Goal: Task Accomplishment & Management: Use online tool/utility

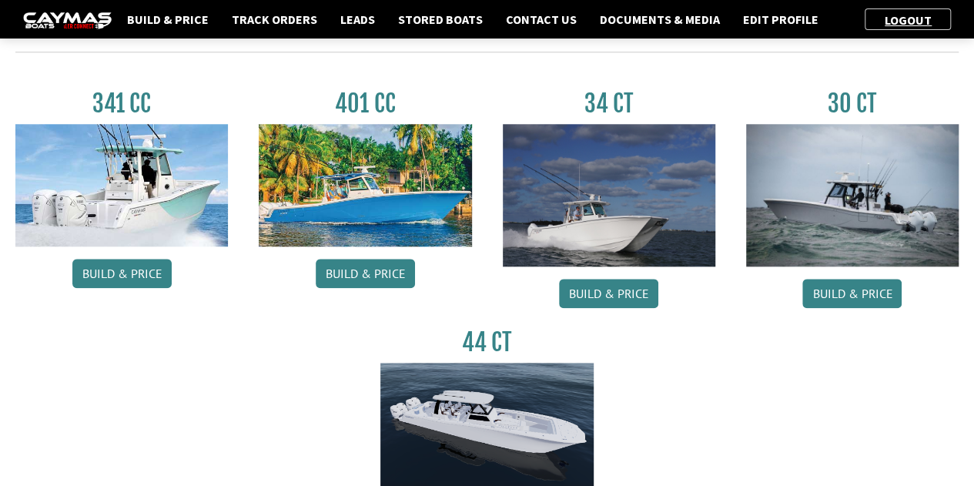
scroll to position [711, 0]
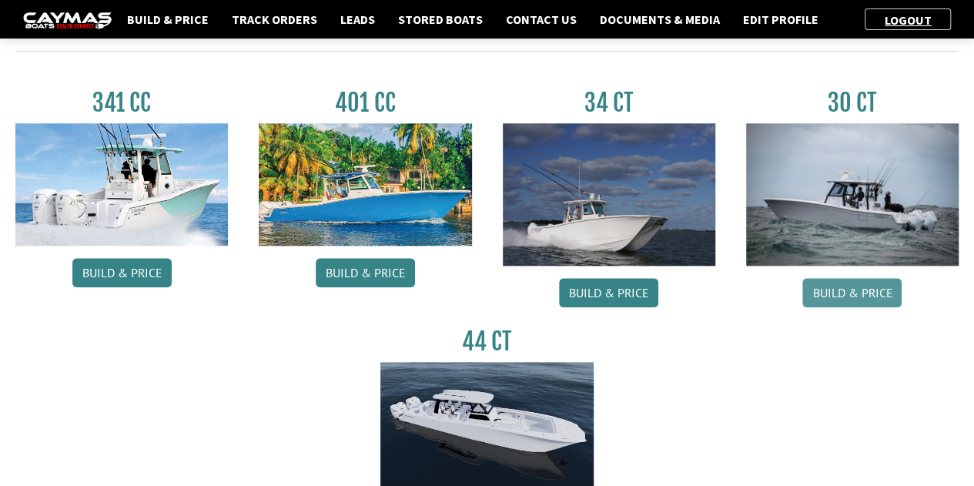
click at [870, 293] on link "Build & Price" at bounding box center [852, 292] width 99 height 29
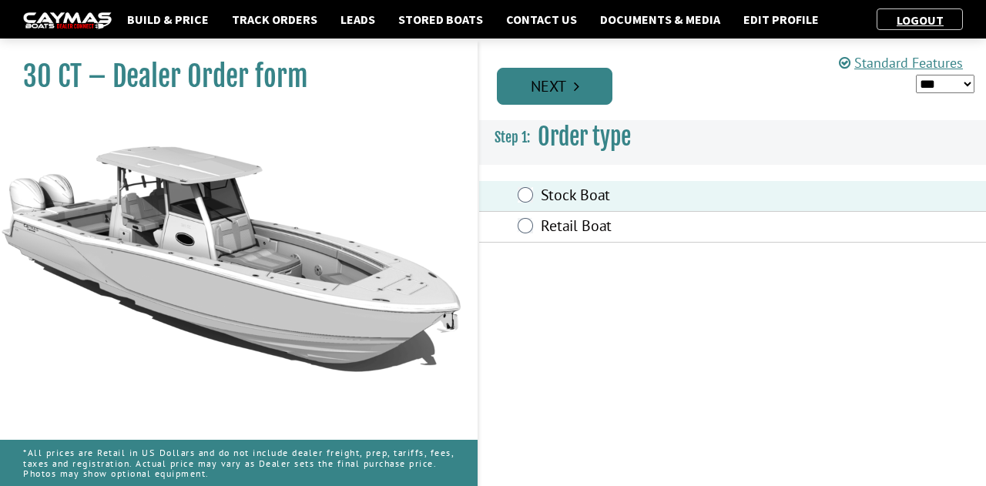
click at [564, 95] on link "Next" at bounding box center [555, 86] width 116 height 37
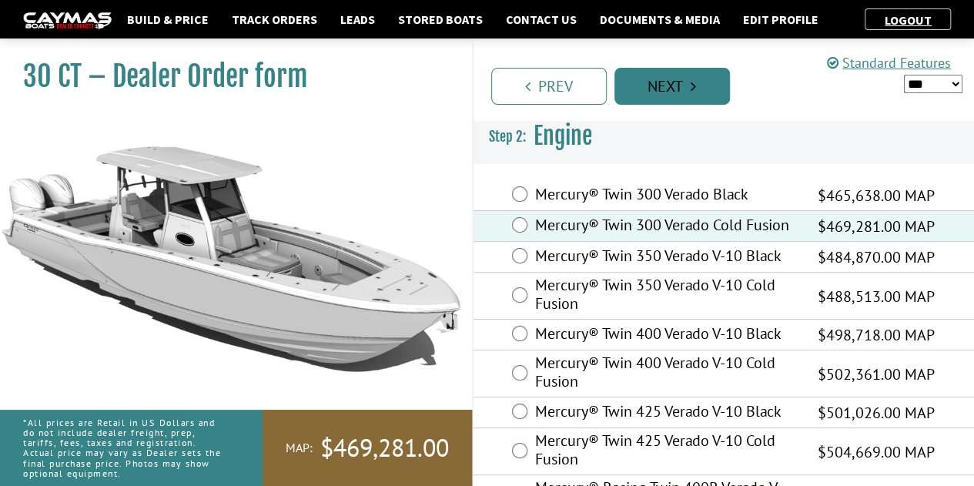
click at [681, 80] on link "Next" at bounding box center [673, 86] width 116 height 37
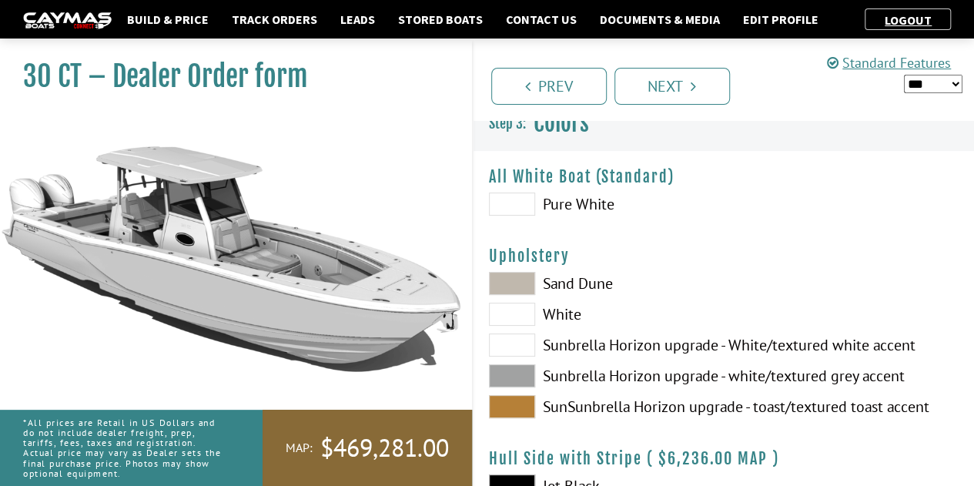
scroll to position [12, 0]
click at [511, 200] on span at bounding box center [512, 204] width 46 height 23
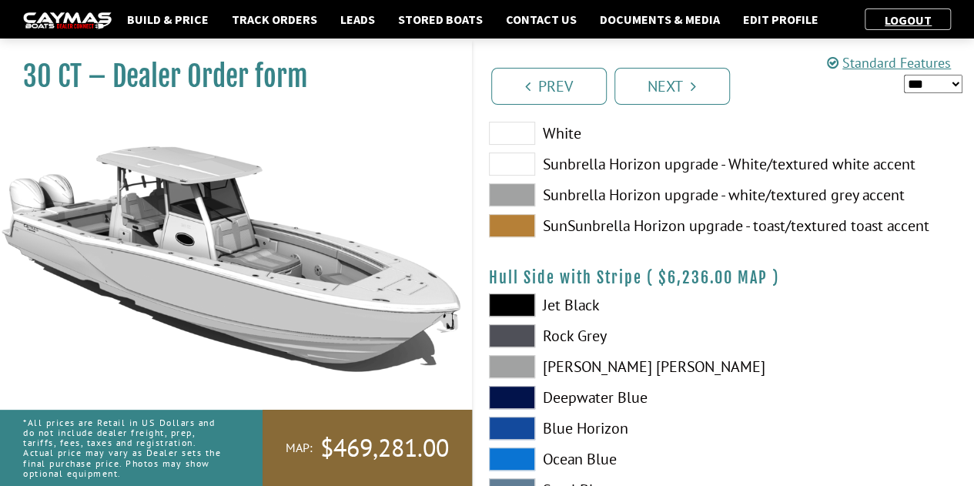
scroll to position [94, 0]
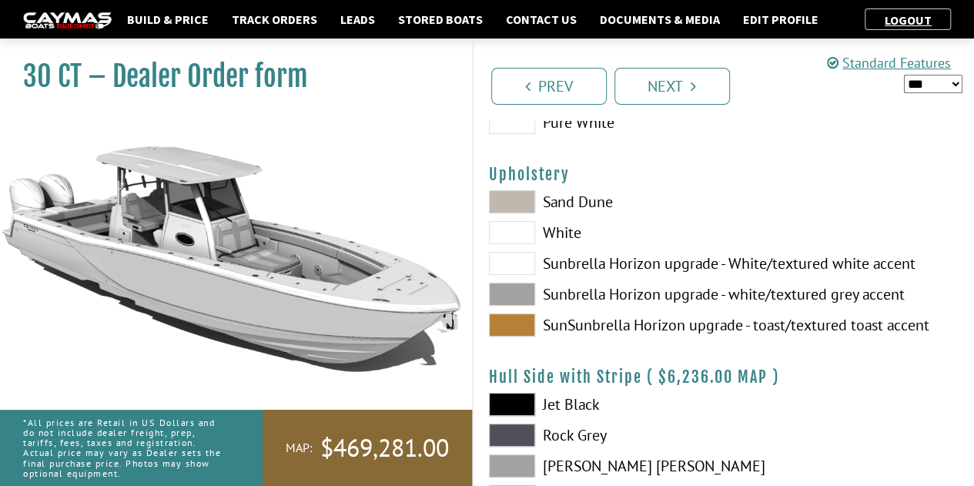
click at [511, 202] on span at bounding box center [512, 201] width 46 height 23
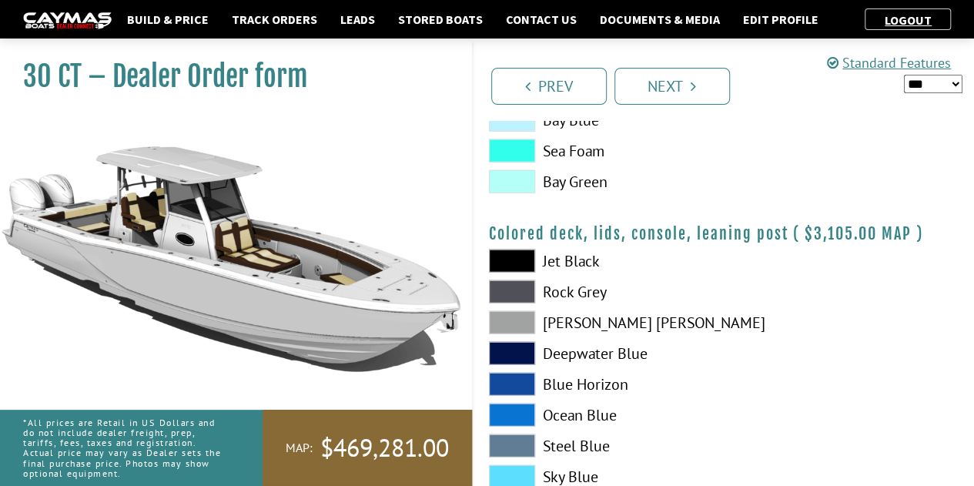
scroll to position [1943, 0]
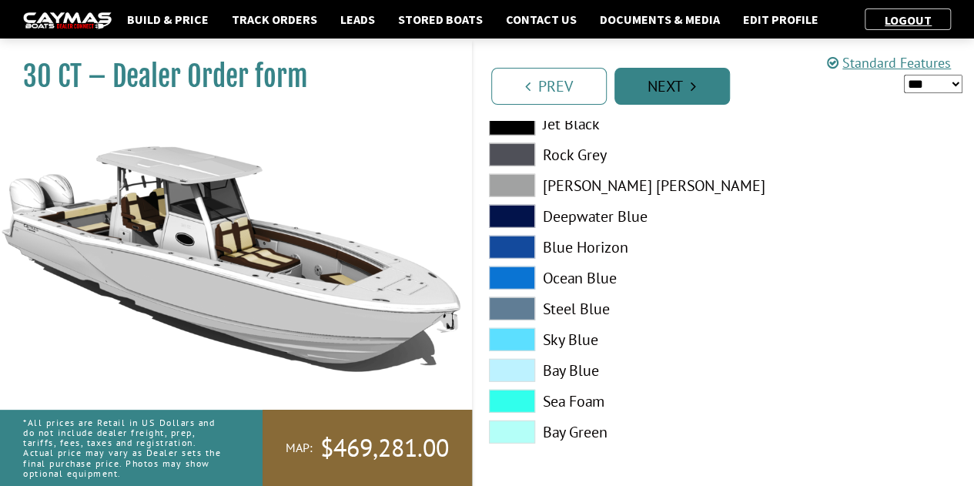
click at [684, 95] on link "Next" at bounding box center [673, 86] width 116 height 37
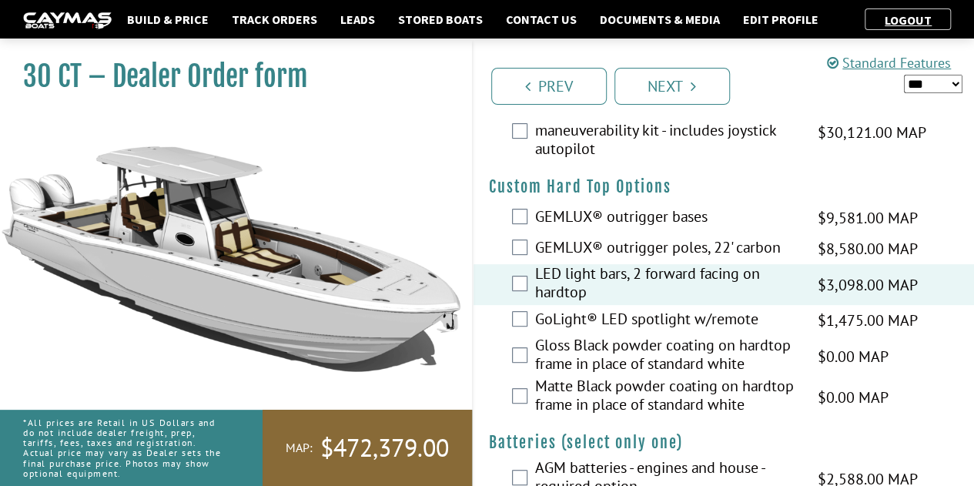
scroll to position [0, 0]
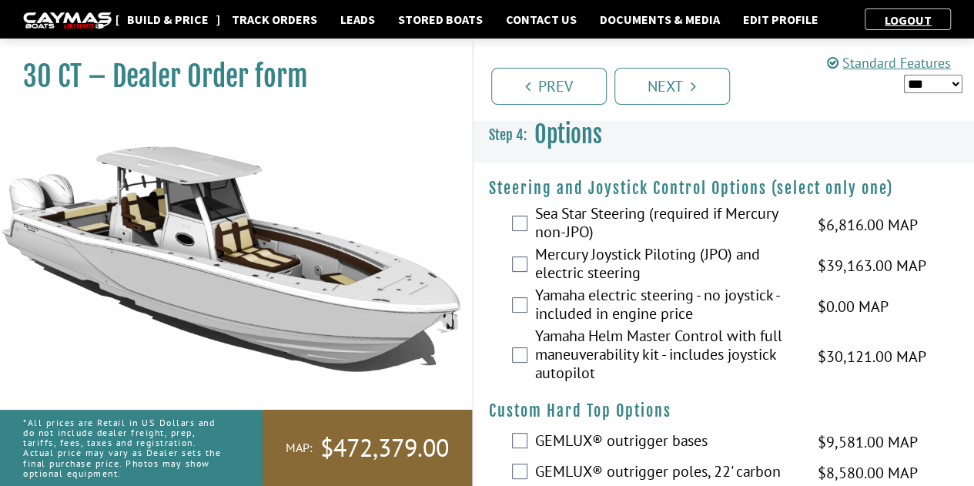
click at [183, 19] on link "Build & Price" at bounding box center [167, 19] width 97 height 20
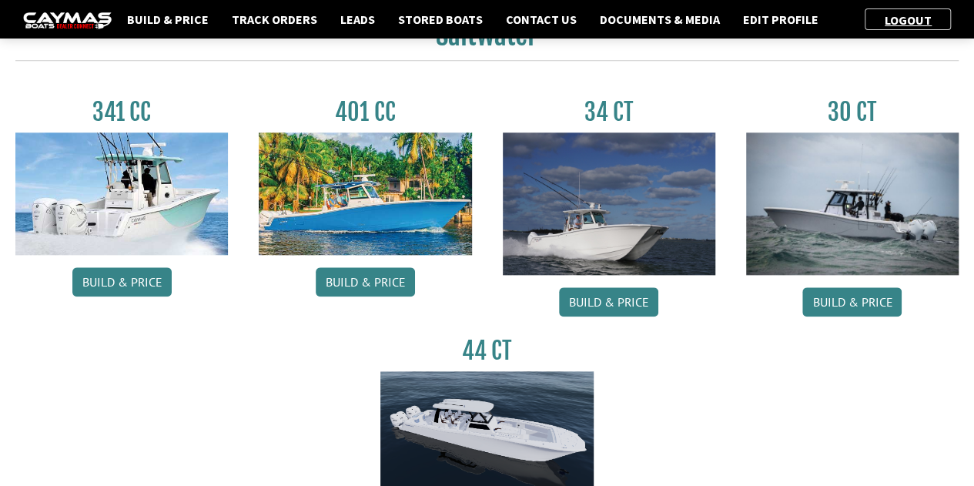
scroll to position [824, 0]
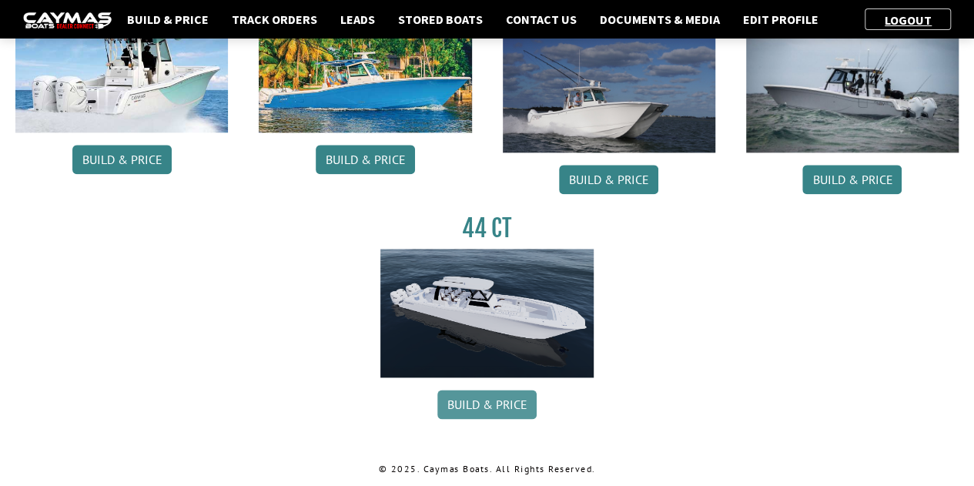
click at [486, 396] on link "Build & Price" at bounding box center [487, 404] width 99 height 29
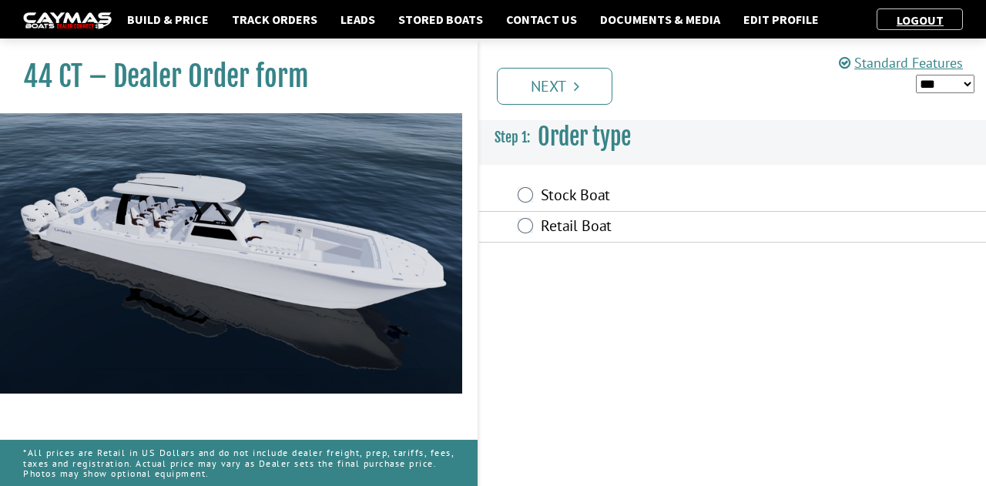
click at [535, 195] on div "Stock Boat" at bounding box center [732, 196] width 507 height 31
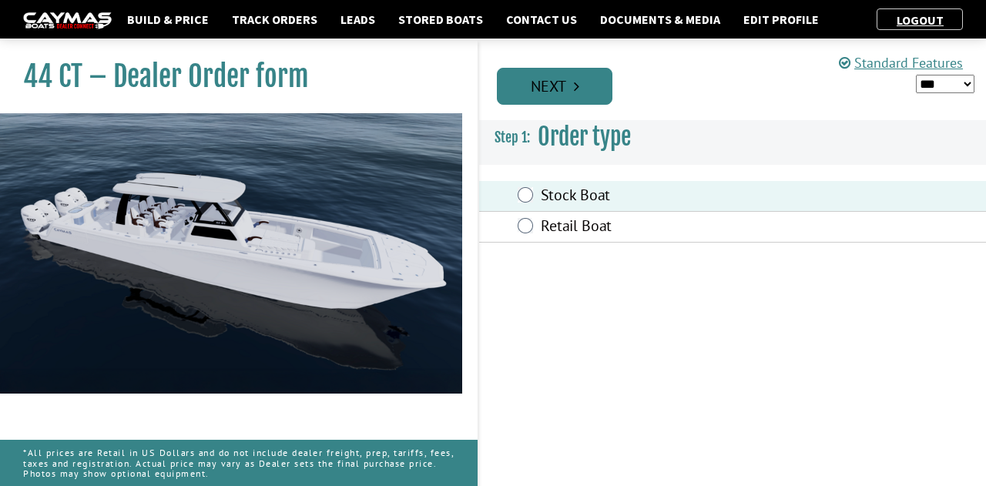
click at [550, 79] on link "Next" at bounding box center [555, 86] width 116 height 37
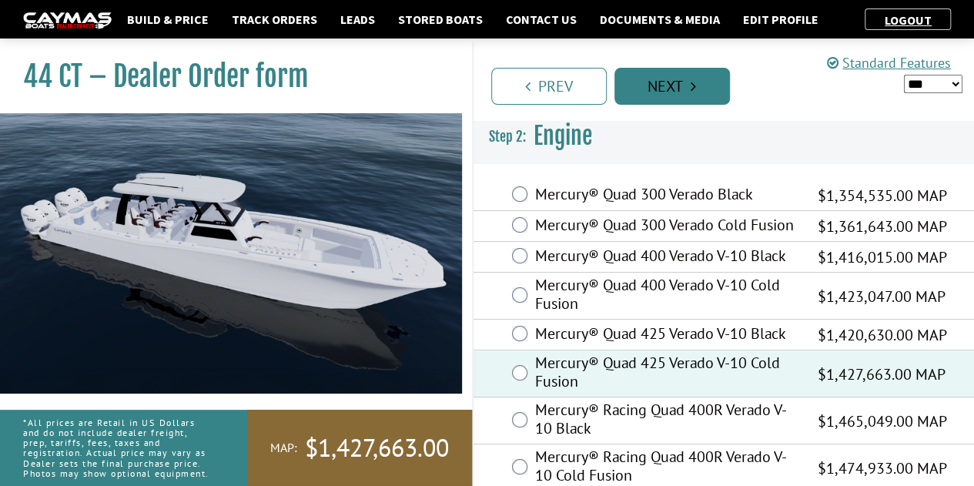
click at [661, 87] on link "Next" at bounding box center [673, 86] width 116 height 37
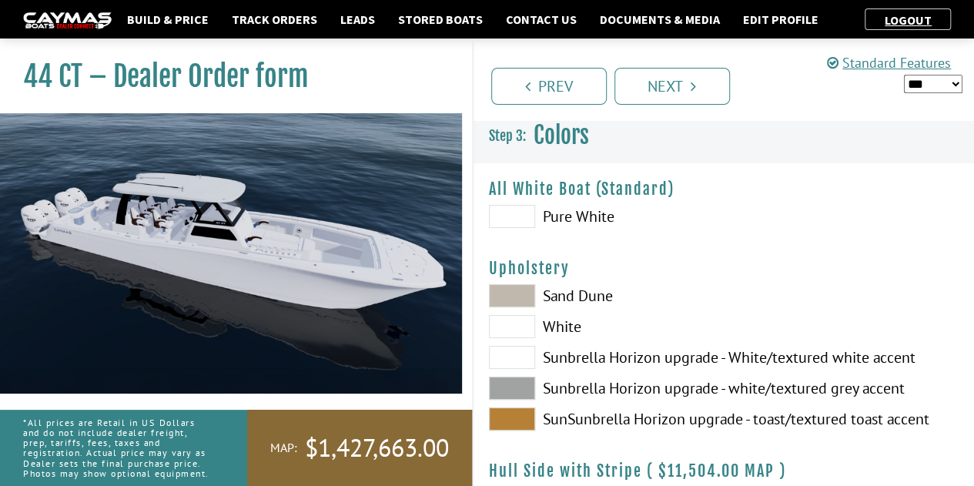
click at [502, 221] on span at bounding box center [512, 216] width 46 height 23
click at [637, 88] on link "Next" at bounding box center [673, 86] width 116 height 37
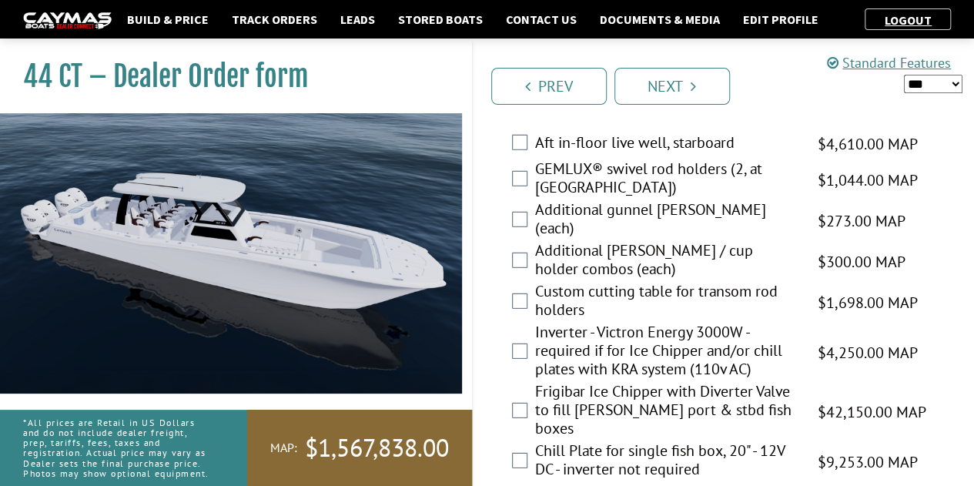
scroll to position [2107, 0]
